Goal: Find specific page/section: Find specific page/section

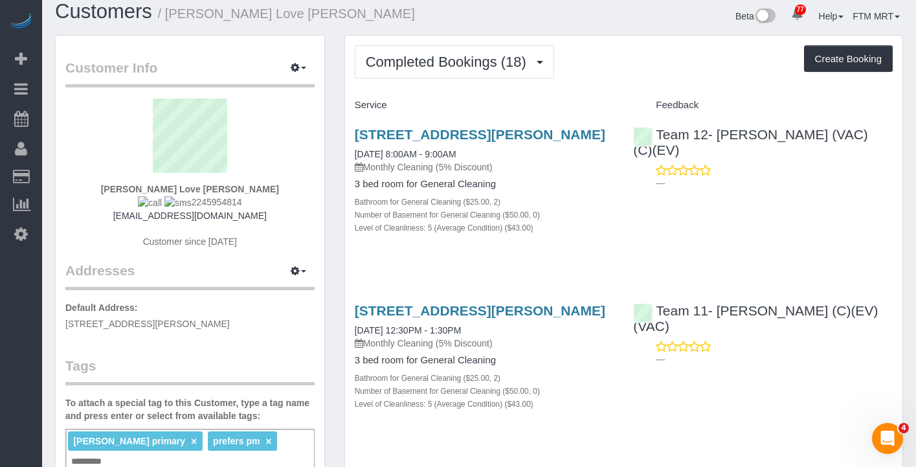
scroll to position [19, 0]
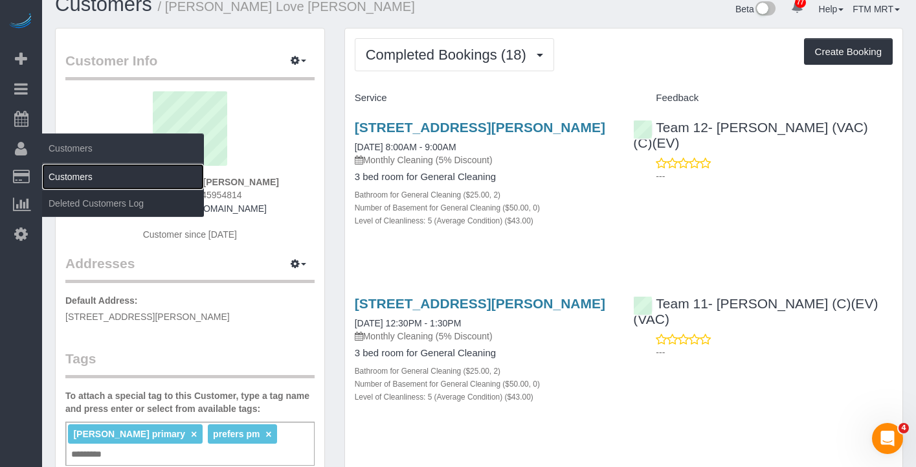
click at [64, 170] on link "Customers" at bounding box center [123, 177] width 162 height 26
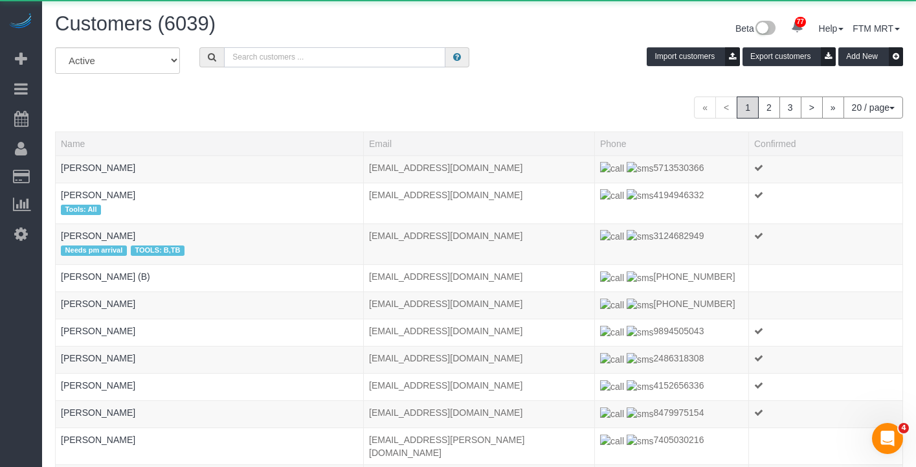
click at [290, 65] on input "text" at bounding box center [335, 57] width 222 height 20
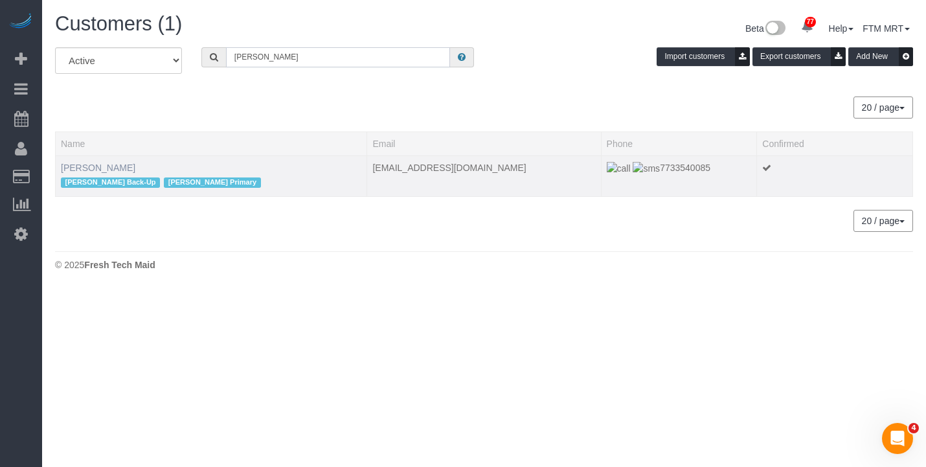
type input "[PERSON_NAME]"
click at [84, 170] on link "[PERSON_NAME]" at bounding box center [98, 168] width 74 height 10
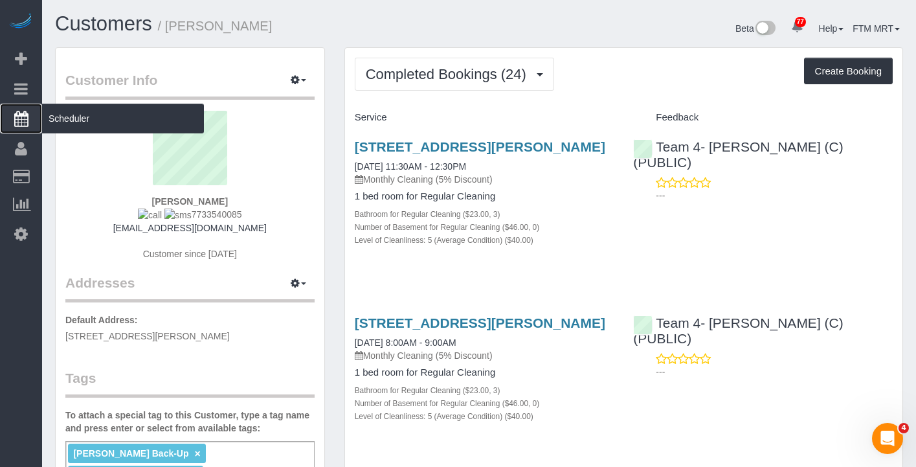
click at [119, 118] on span "Scheduler" at bounding box center [123, 119] width 162 height 30
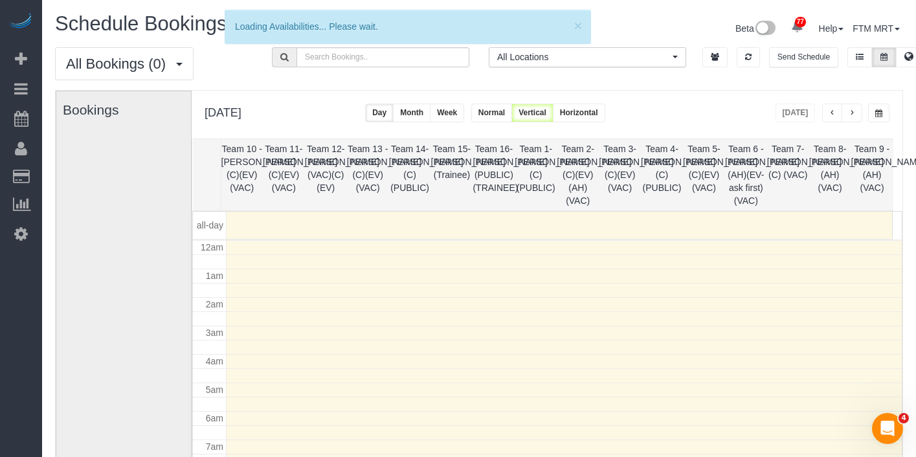
scroll to position [172, 0]
